Goal: Navigation & Orientation: Go to known website

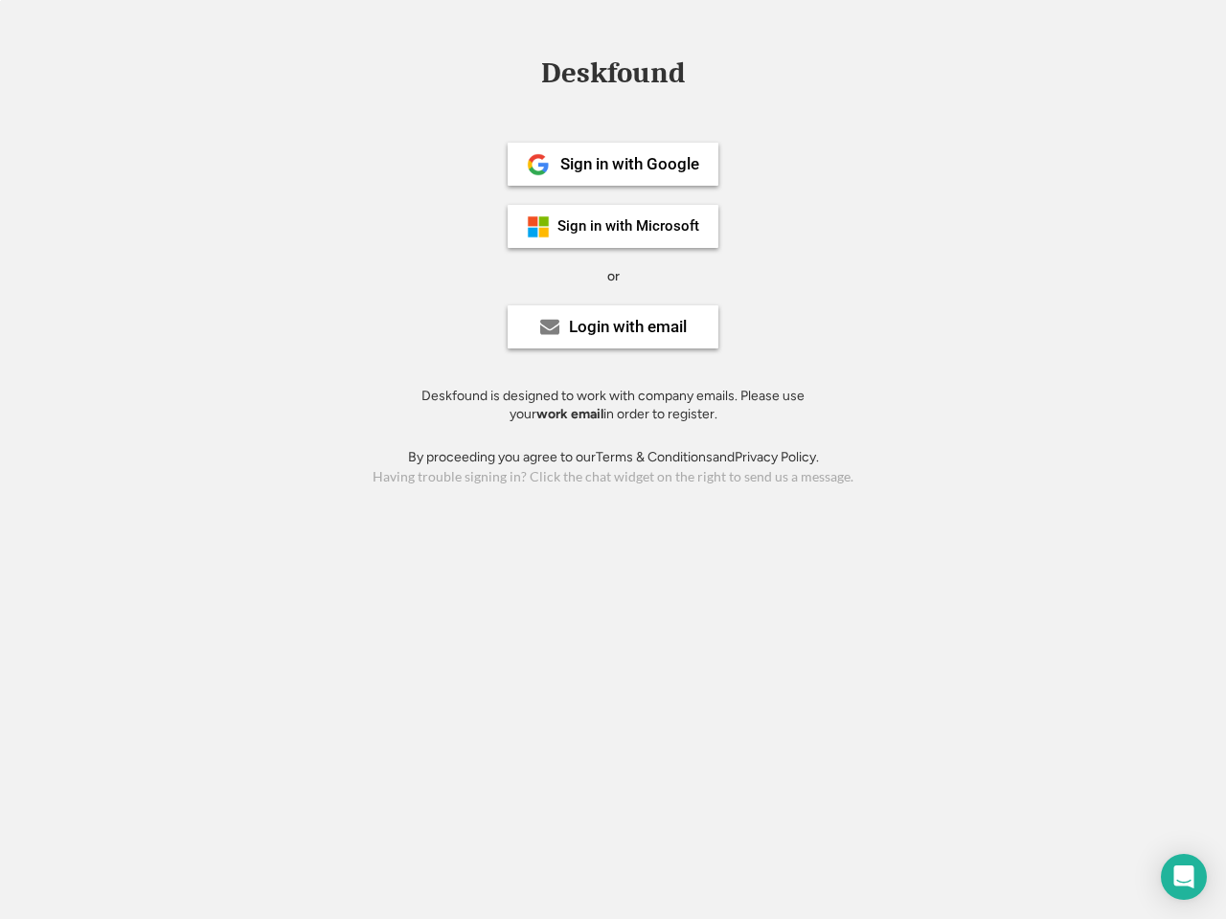
click at [613, 274] on div "or" at bounding box center [613, 276] width 12 height 19
click at [613, 77] on div "Deskfound" at bounding box center [612, 73] width 163 height 30
click at [524, 72] on div "Deskfound" at bounding box center [613, 76] width 1226 height 36
click at [613, 77] on div "Deskfound" at bounding box center [612, 73] width 163 height 30
click at [613, 276] on div "or" at bounding box center [613, 276] width 12 height 19
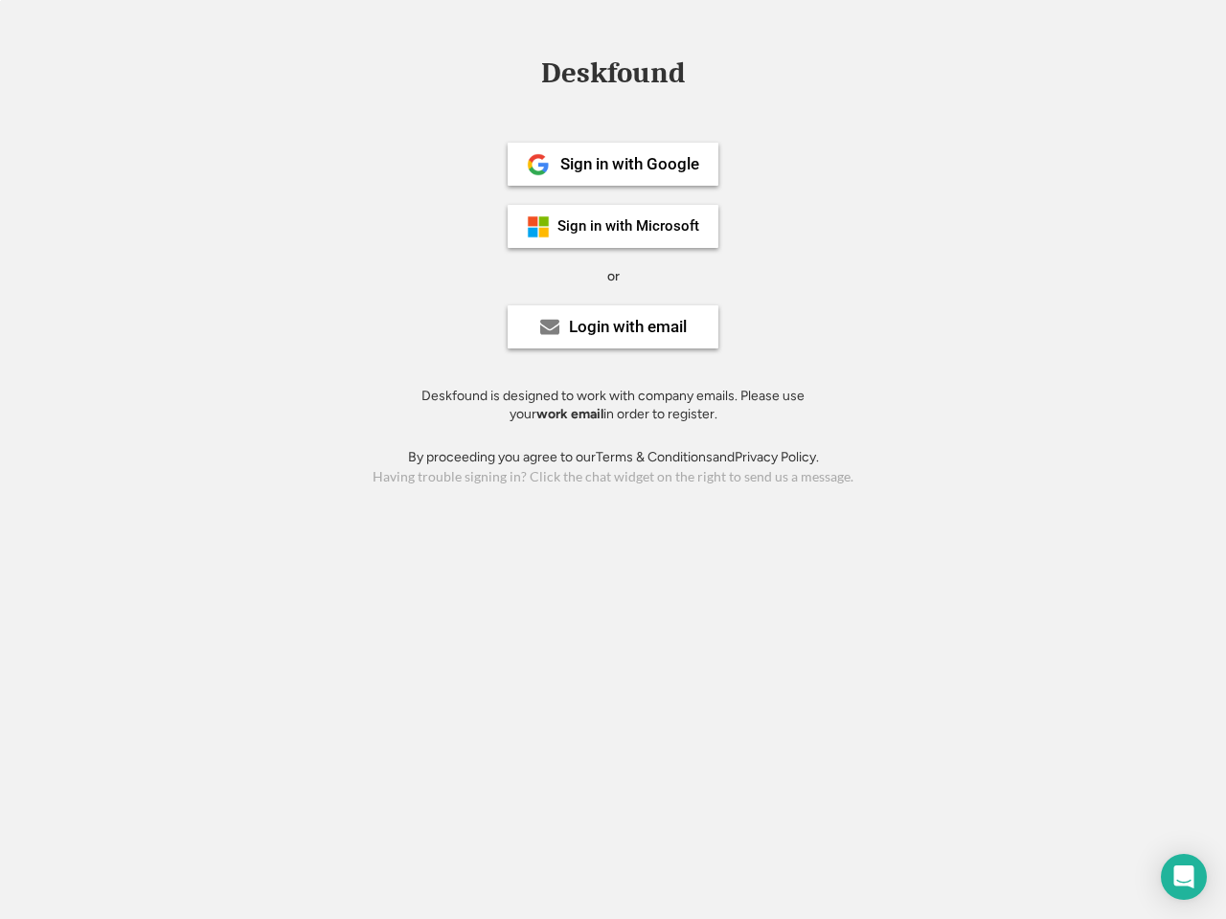
click at [613, 164] on div "Sign in with Google" at bounding box center [629, 164] width 139 height 16
click at [629, 164] on div "Sign in with Google" at bounding box center [629, 164] width 139 height 16
click at [538, 165] on img at bounding box center [538, 164] width 23 height 23
click at [613, 226] on div "Sign in with Microsoft" at bounding box center [628, 226] width 142 height 14
click at [629, 226] on div "Sign in with Microsoft" at bounding box center [628, 226] width 142 height 14
